Goal: Task Accomplishment & Management: Use online tool/utility

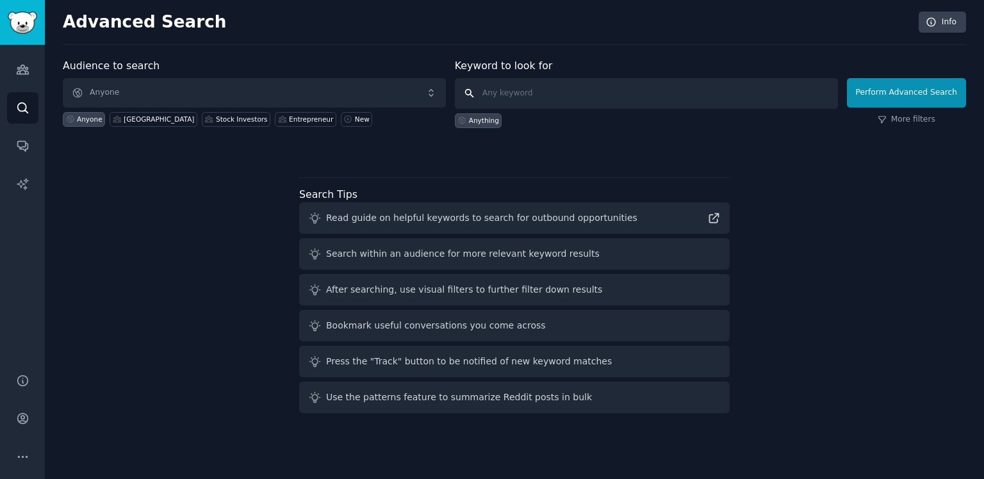
click at [590, 95] on input "text" at bounding box center [646, 93] width 383 height 31
type input "reading"
click button "Perform Advanced Search" at bounding box center [906, 92] width 119 height 29
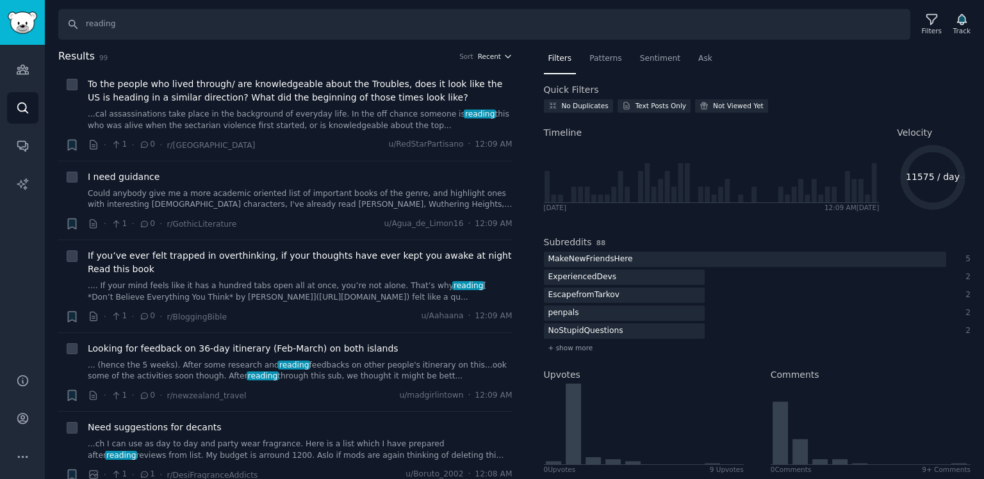
click at [508, 58] on icon "button" at bounding box center [508, 56] width 9 height 9
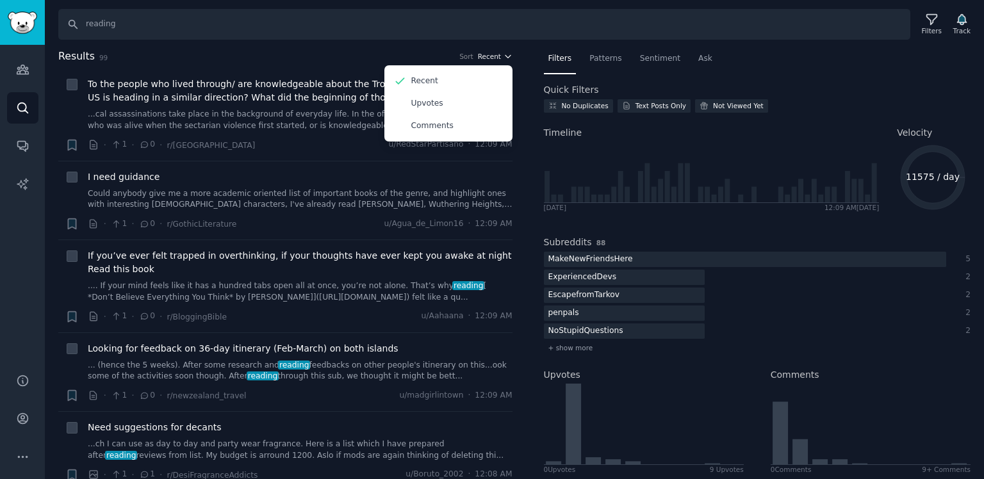
click at [508, 58] on icon "button" at bounding box center [508, 56] width 9 height 9
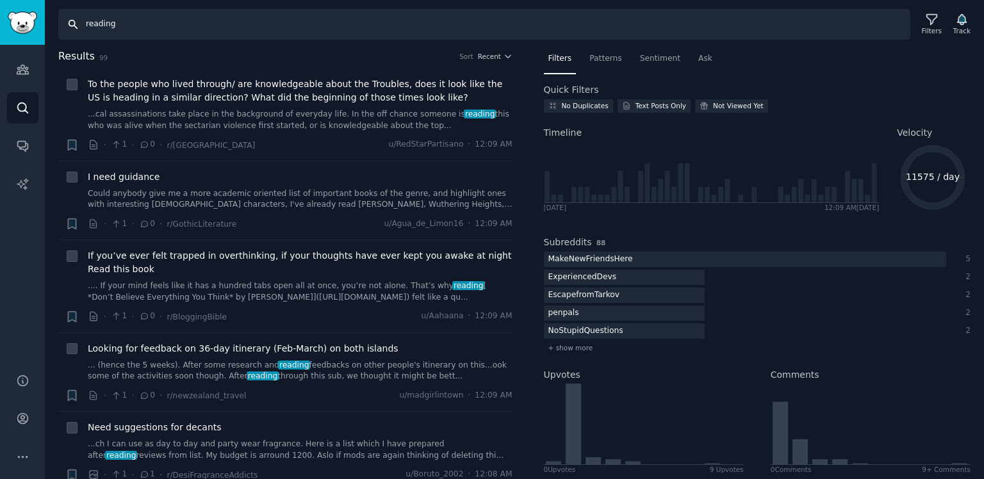
click at [423, 22] on input "reading" at bounding box center [484, 24] width 852 height 31
paste input "CALX"
click at [206, 10] on input "CALX" at bounding box center [484, 24] width 852 height 31
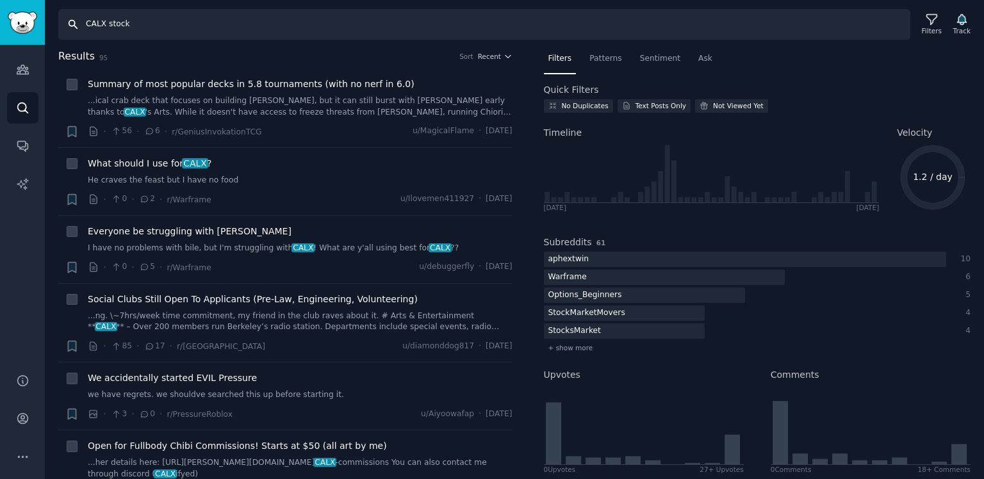
type input "CALX stock"
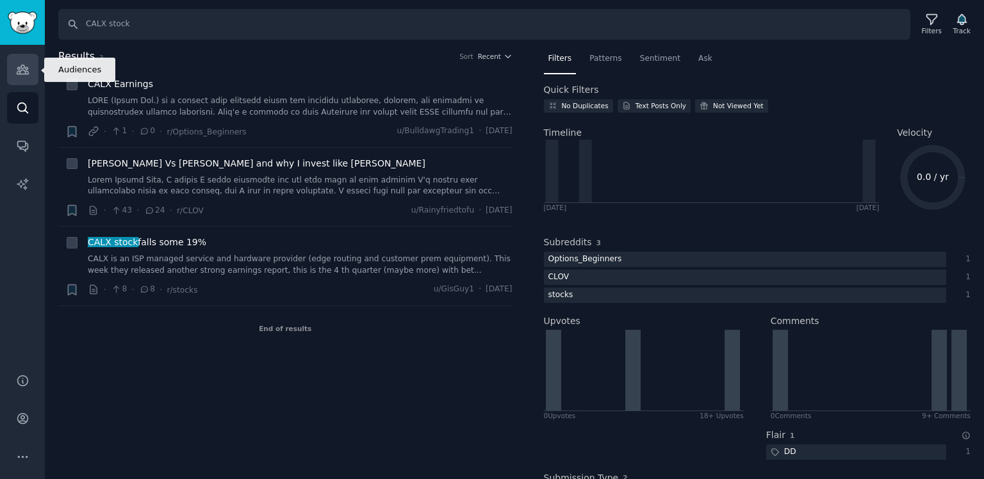
click at [13, 73] on link "Audiences" at bounding box center [22, 69] width 31 height 31
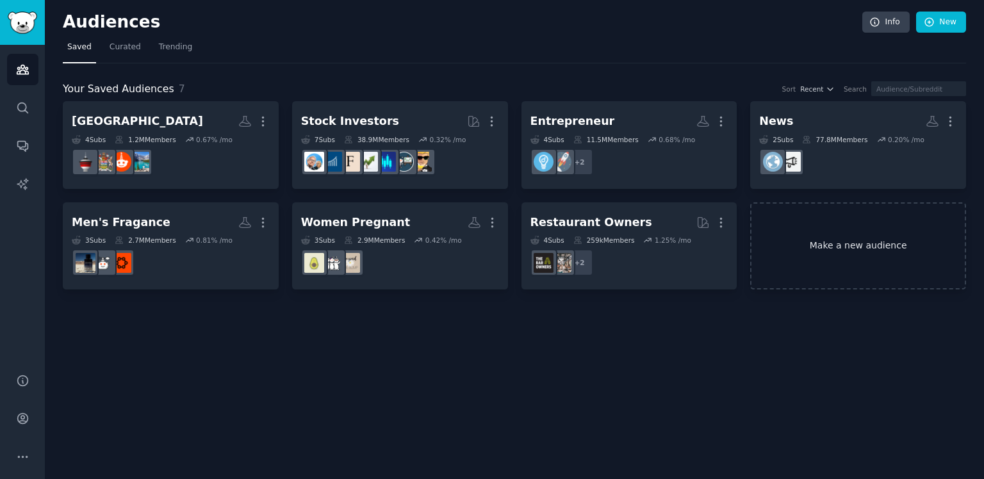
click at [790, 229] on link "Make a new audience" at bounding box center [858, 247] width 216 height 88
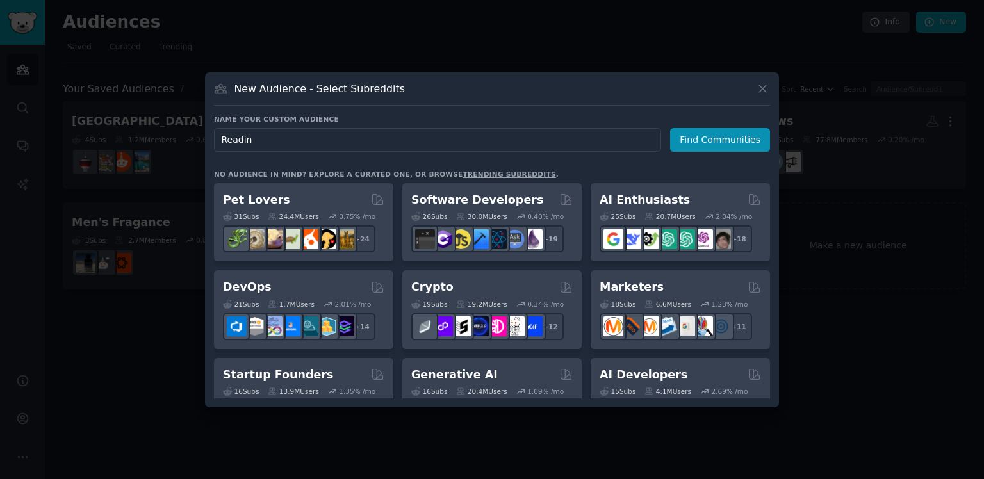
type input "Reading"
click button "Find Communities" at bounding box center [720, 140] width 100 height 24
